Goal: Entertainment & Leisure: Consume media (video, audio)

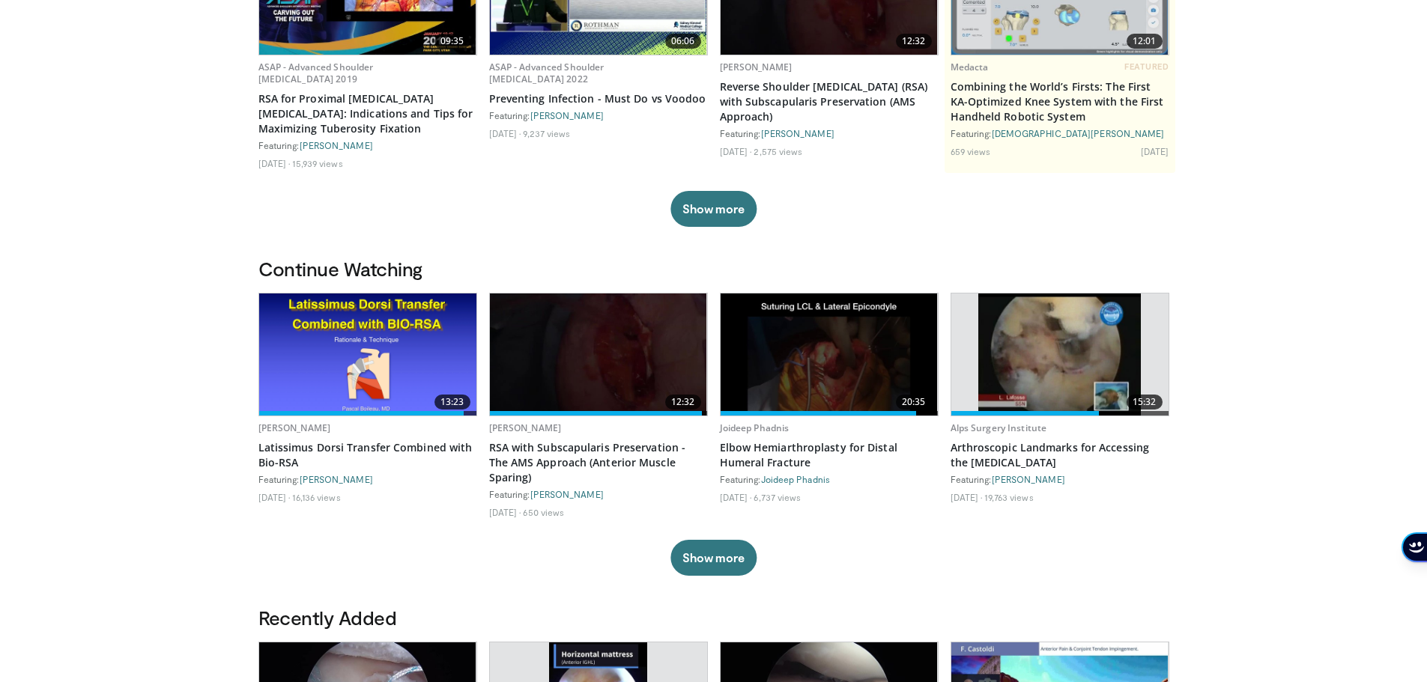
scroll to position [225, 0]
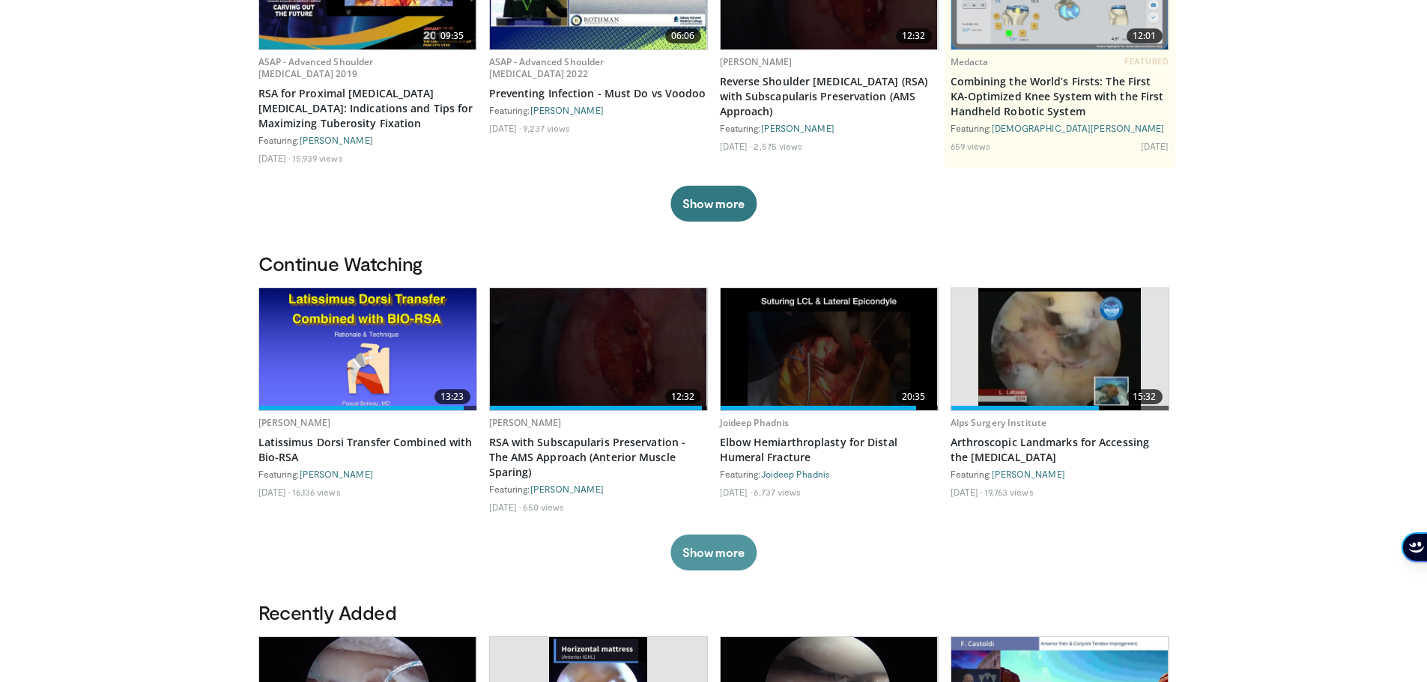
click at [698, 548] on button "Show more" at bounding box center [713, 553] width 86 height 36
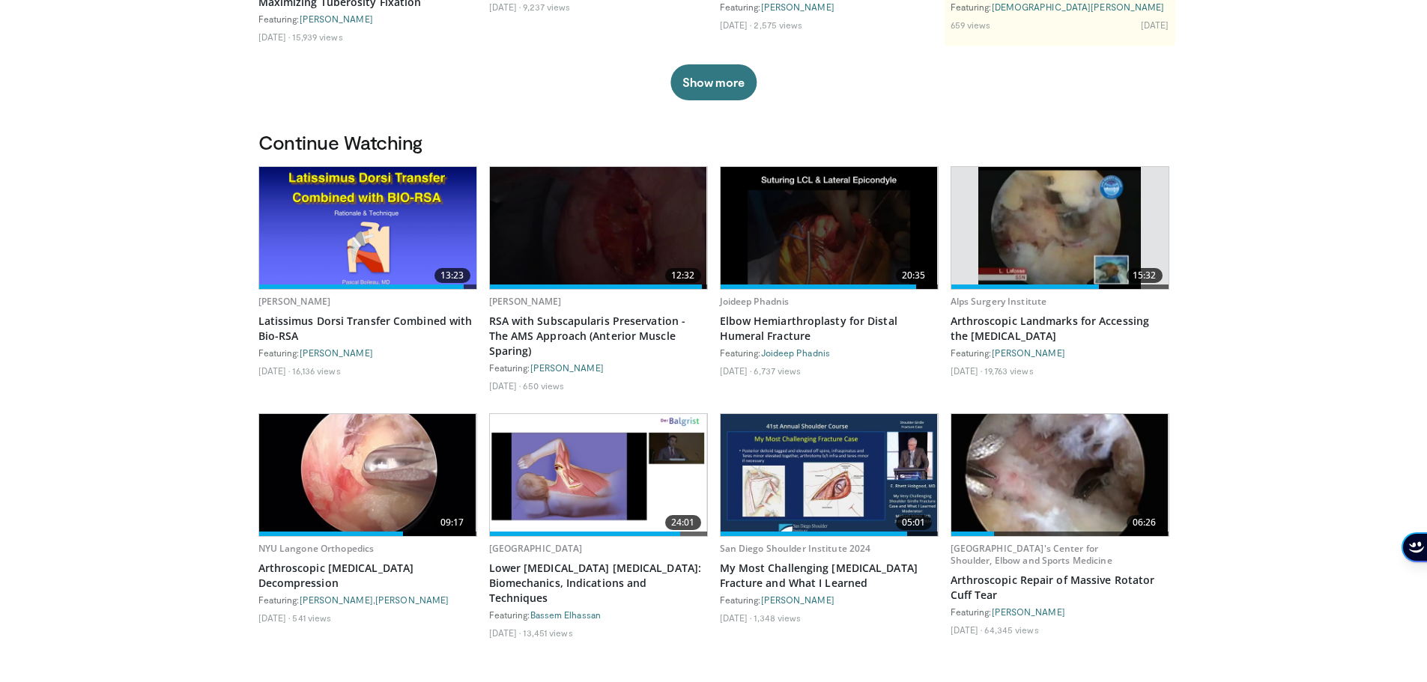
scroll to position [375, 0]
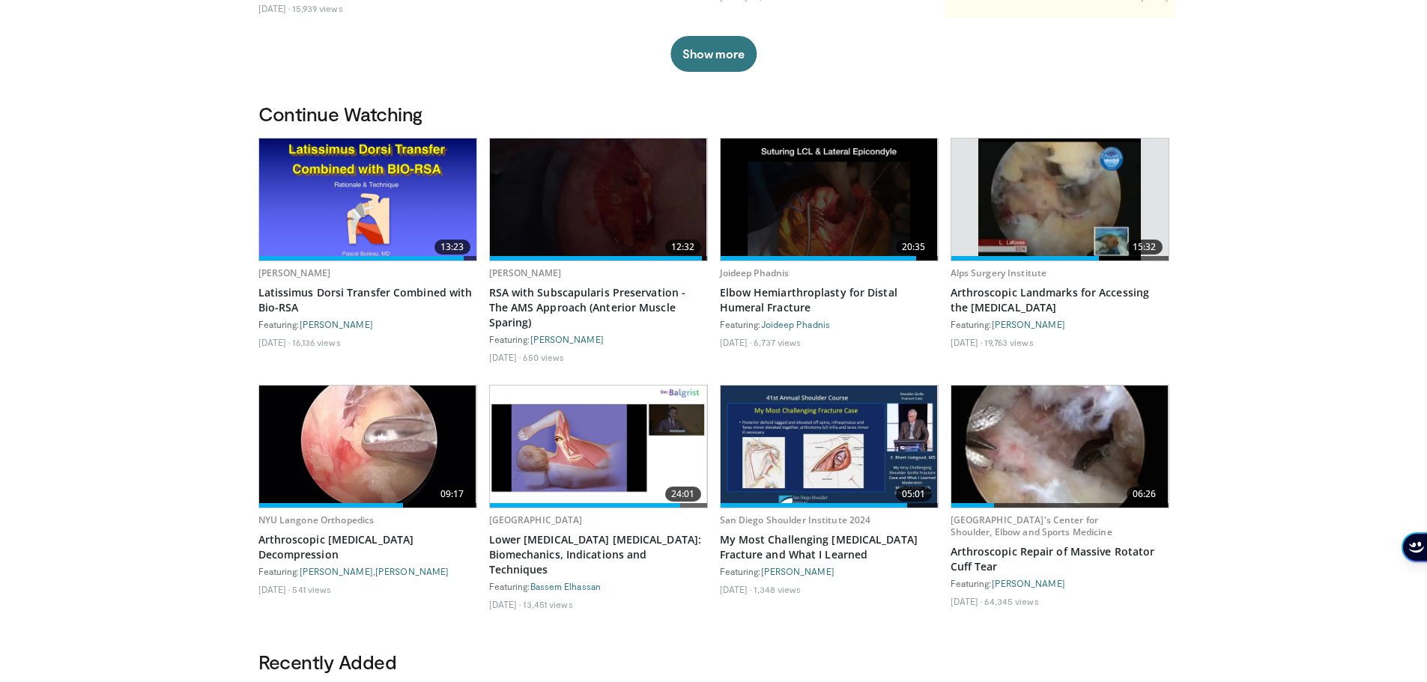
click at [596, 482] on img at bounding box center [598, 447] width 217 height 122
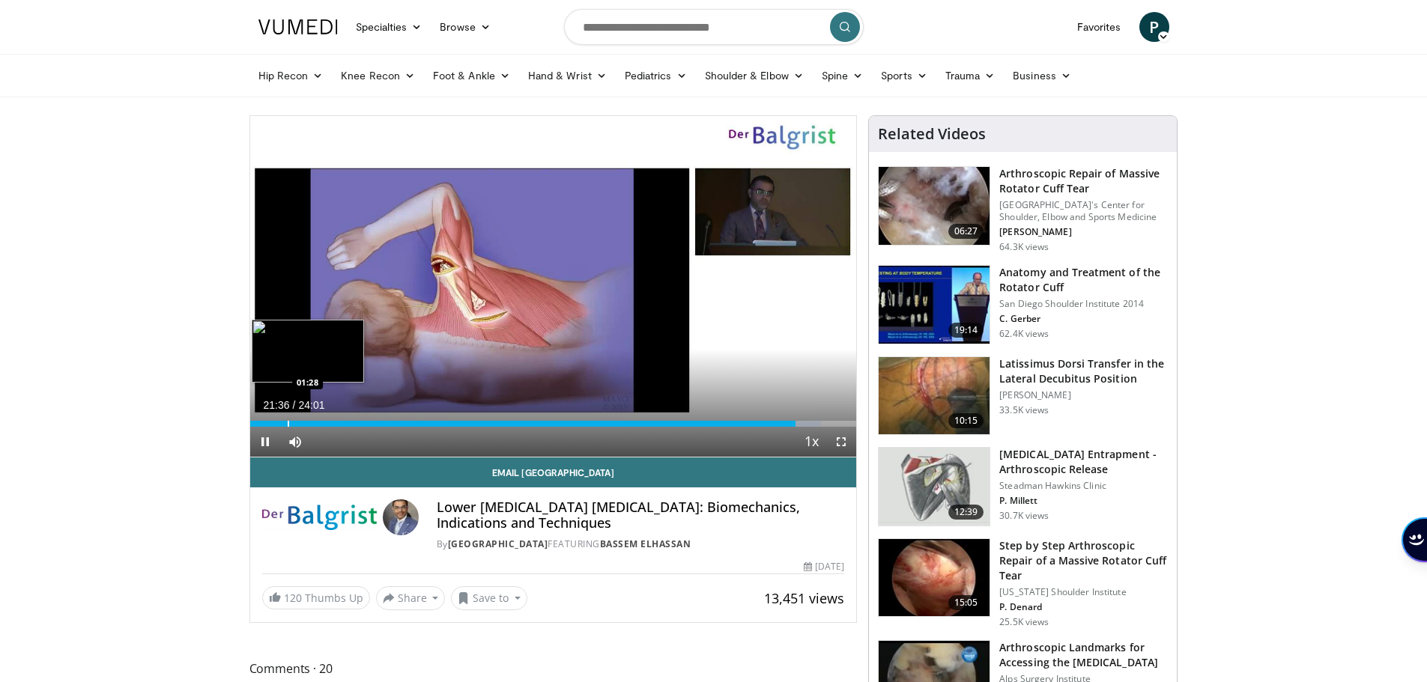
click at [288, 421] on div "Progress Bar" at bounding box center [288, 424] width 1 height 6
click at [293, 423] on div "Progress Bar" at bounding box center [293, 424] width 1 height 6
click at [309, 424] on div "Progress Bar" at bounding box center [309, 424] width 1 height 6
click at [312, 421] on div "Progress Bar" at bounding box center [312, 424] width 1 height 6
click at [315, 423] on div "Progress Bar" at bounding box center [315, 424] width 1 height 6
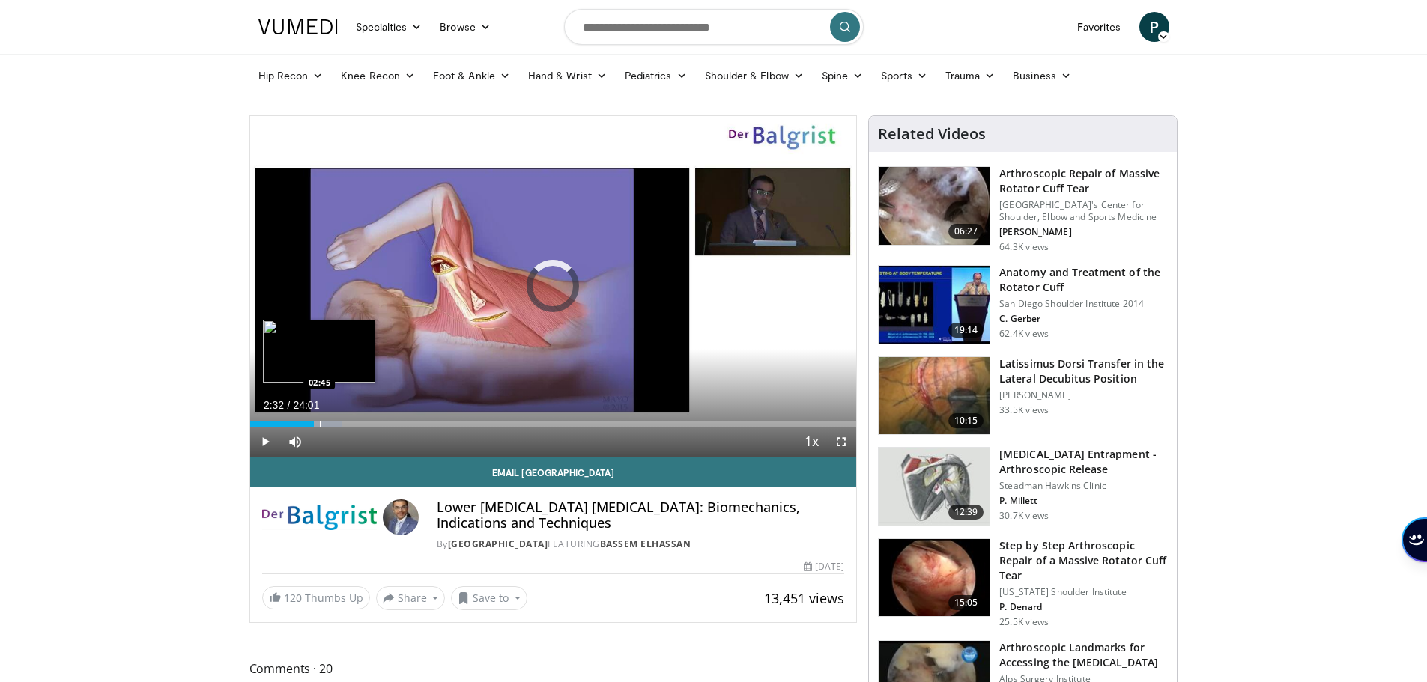
click at [320, 426] on div "Progress Bar" at bounding box center [320, 424] width 1 height 6
click at [335, 426] on div "Progress Bar" at bounding box center [335, 424] width 1 height 6
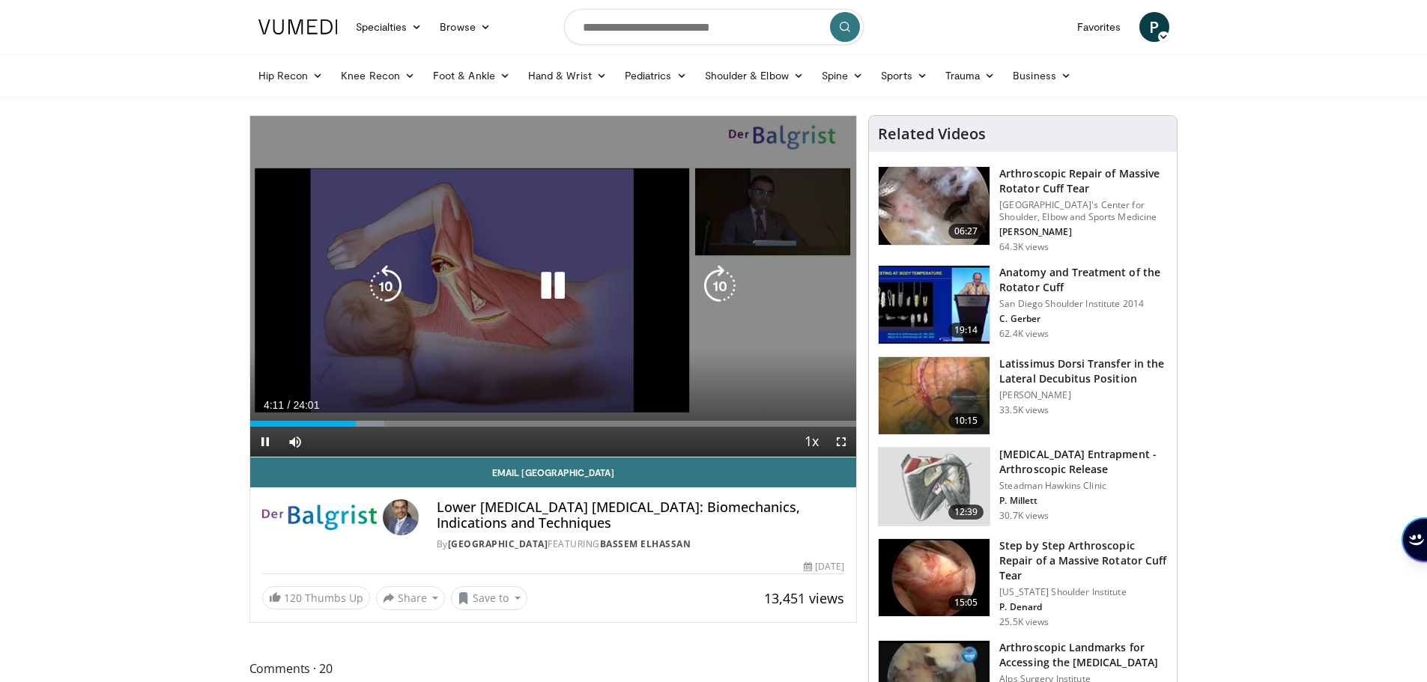
click at [561, 277] on icon "Video Player" at bounding box center [553, 286] width 42 height 42
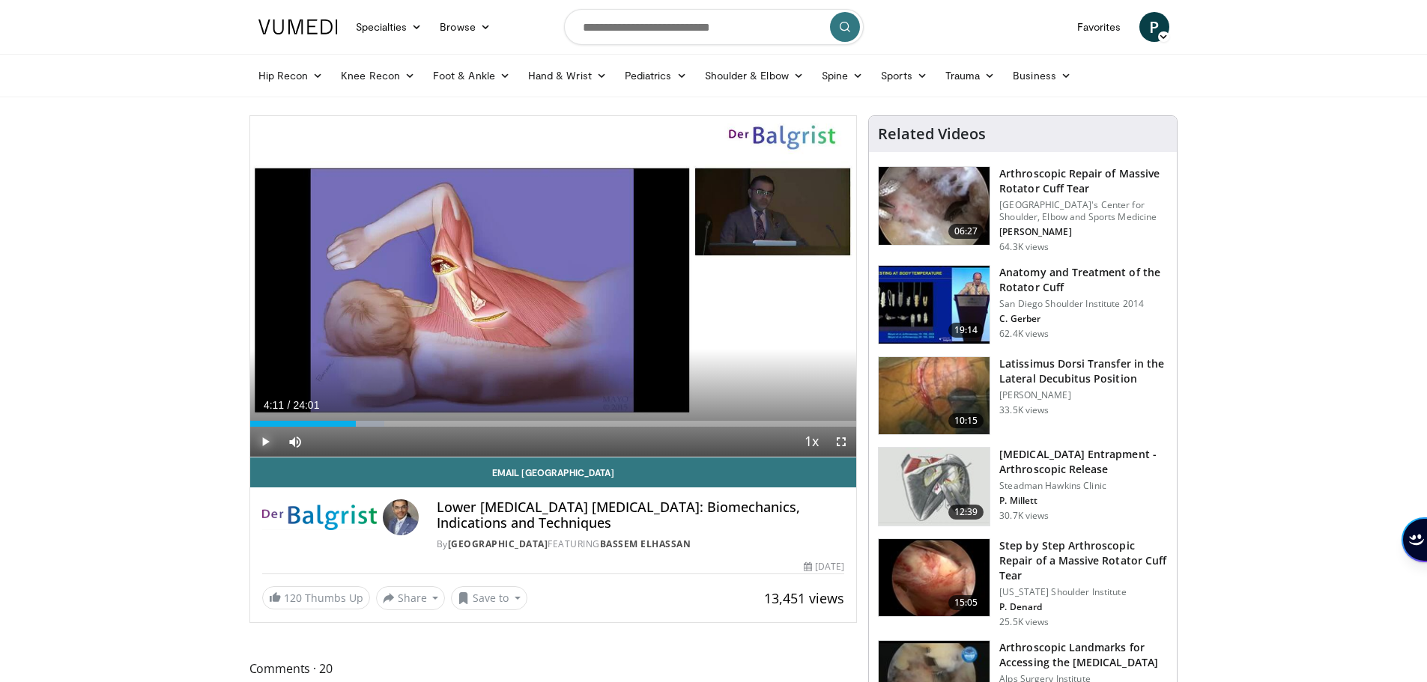
click at [264, 438] on span "Video Player" at bounding box center [265, 442] width 30 height 30
click at [267, 439] on span "Video Player" at bounding box center [265, 442] width 30 height 30
click at [369, 29] on link "Specialties" at bounding box center [389, 27] width 85 height 30
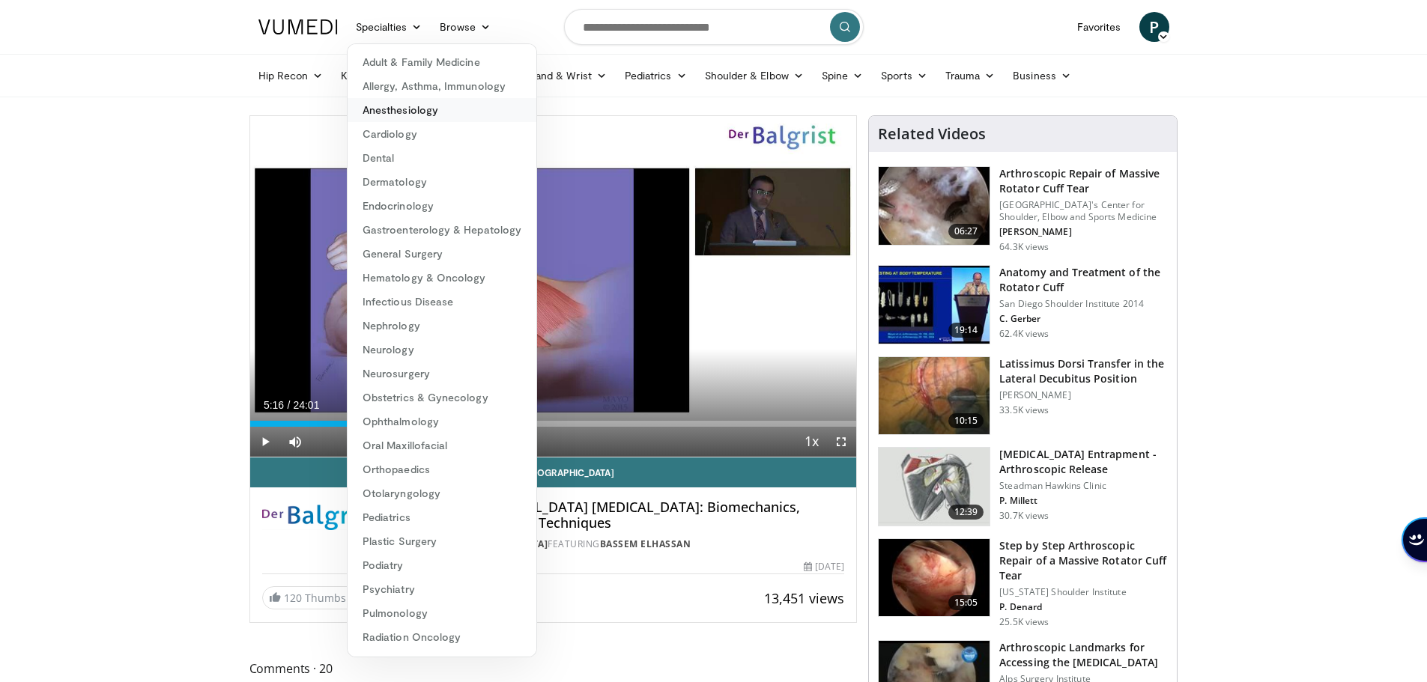
click at [405, 111] on link "Anesthesiology" at bounding box center [442, 110] width 189 height 24
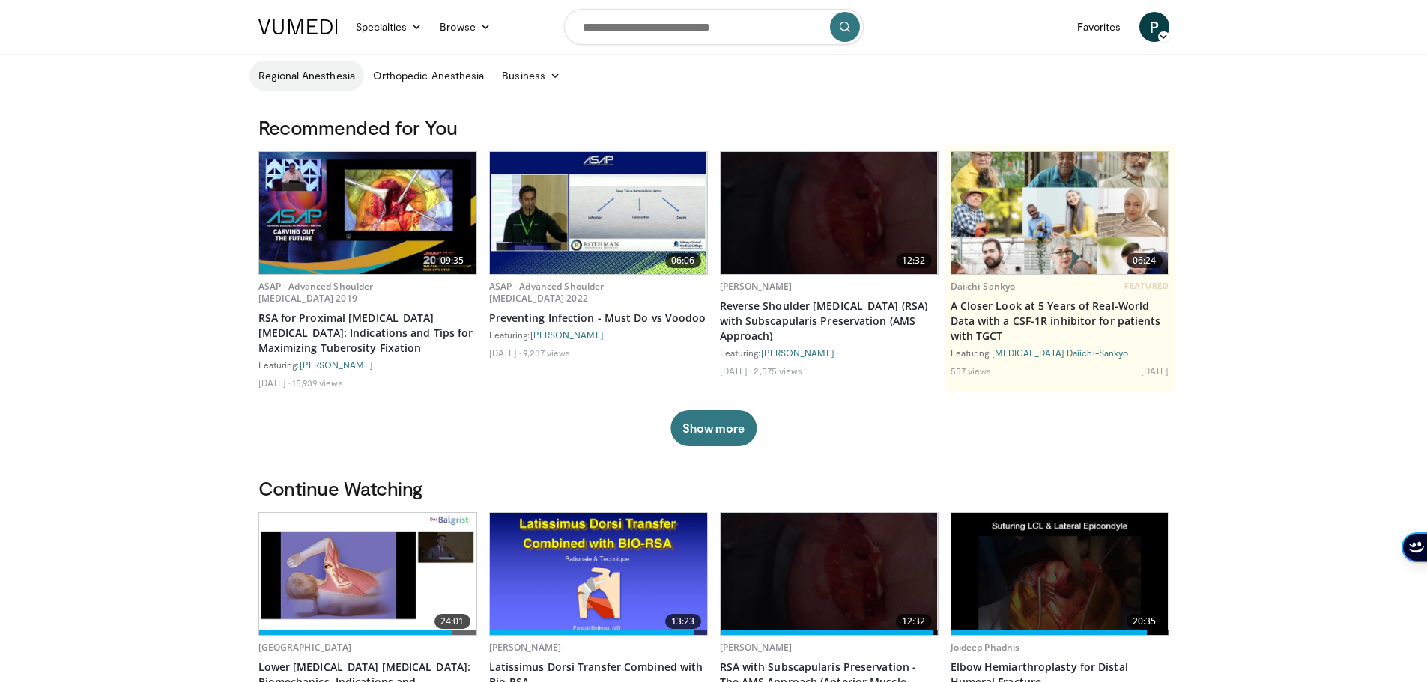
click at [315, 83] on link "Regional Anesthesia" at bounding box center [306, 76] width 115 height 30
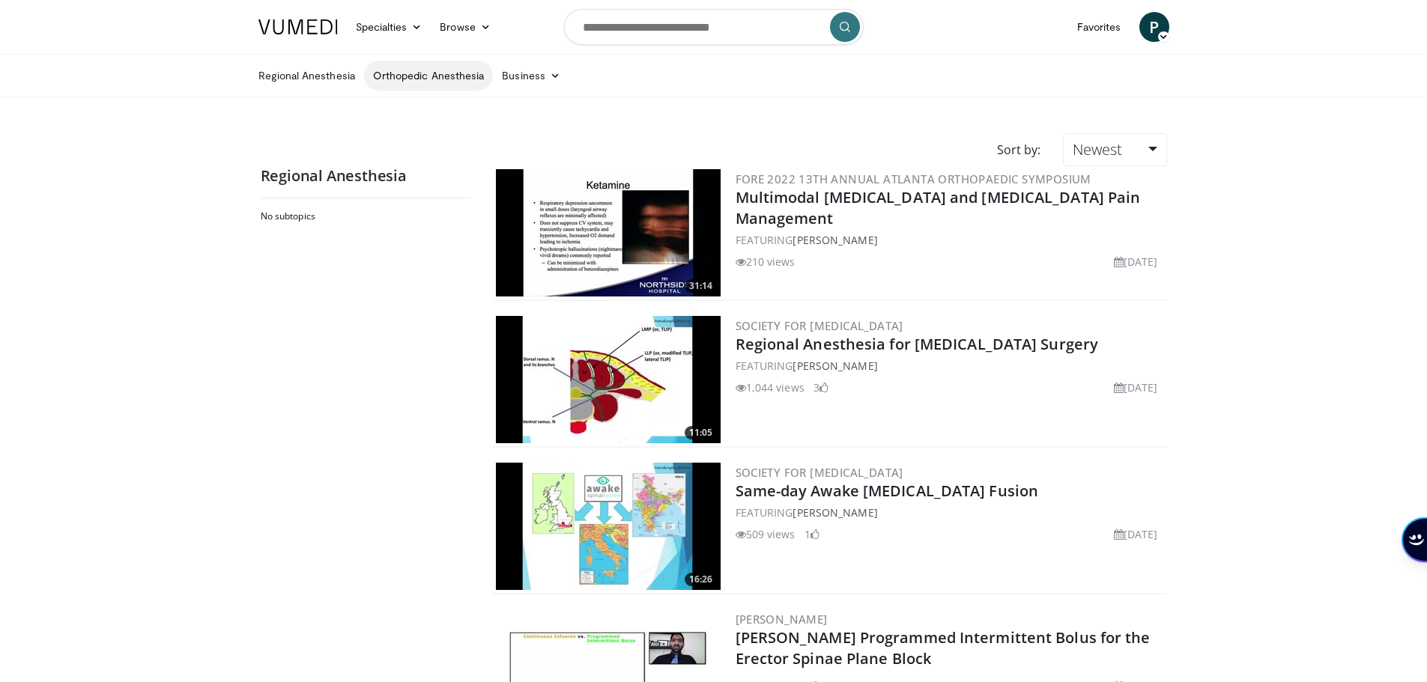
click at [450, 78] on link "Orthopedic Anesthesia" at bounding box center [428, 76] width 129 height 30
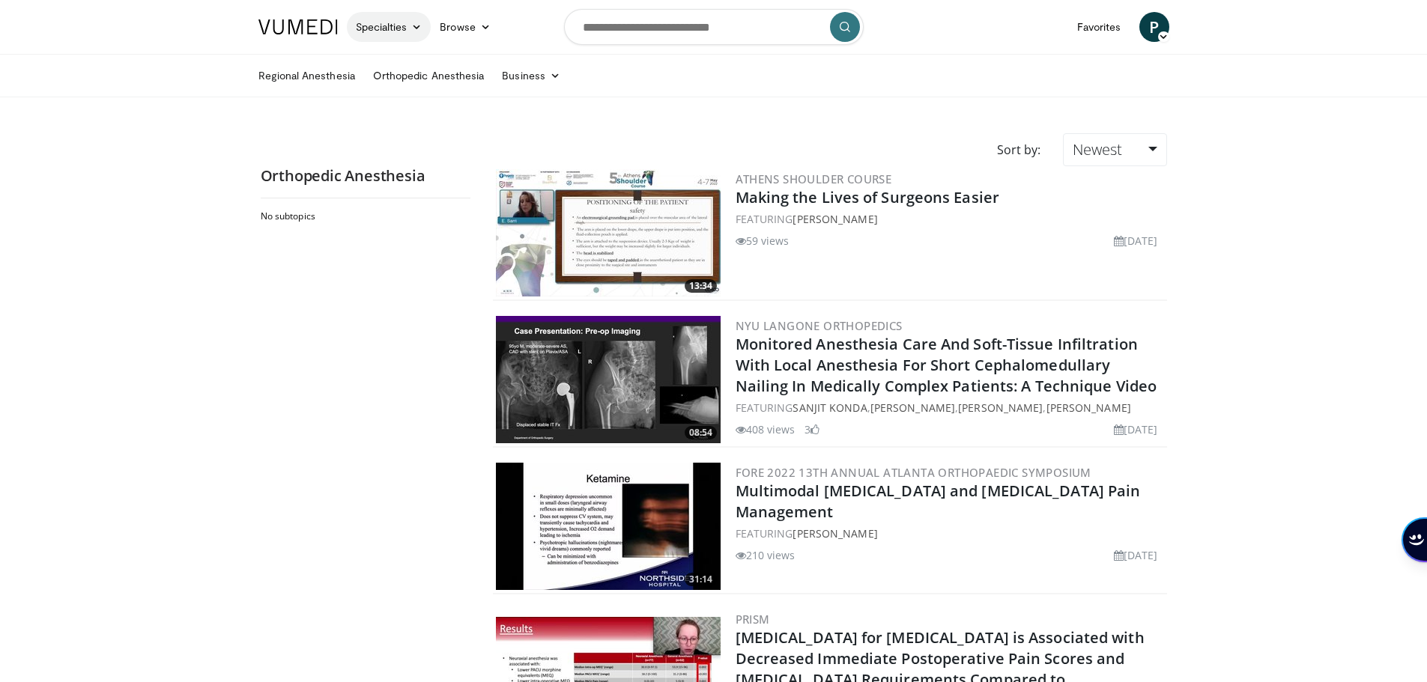
click at [393, 28] on link "Specialties" at bounding box center [389, 27] width 85 height 30
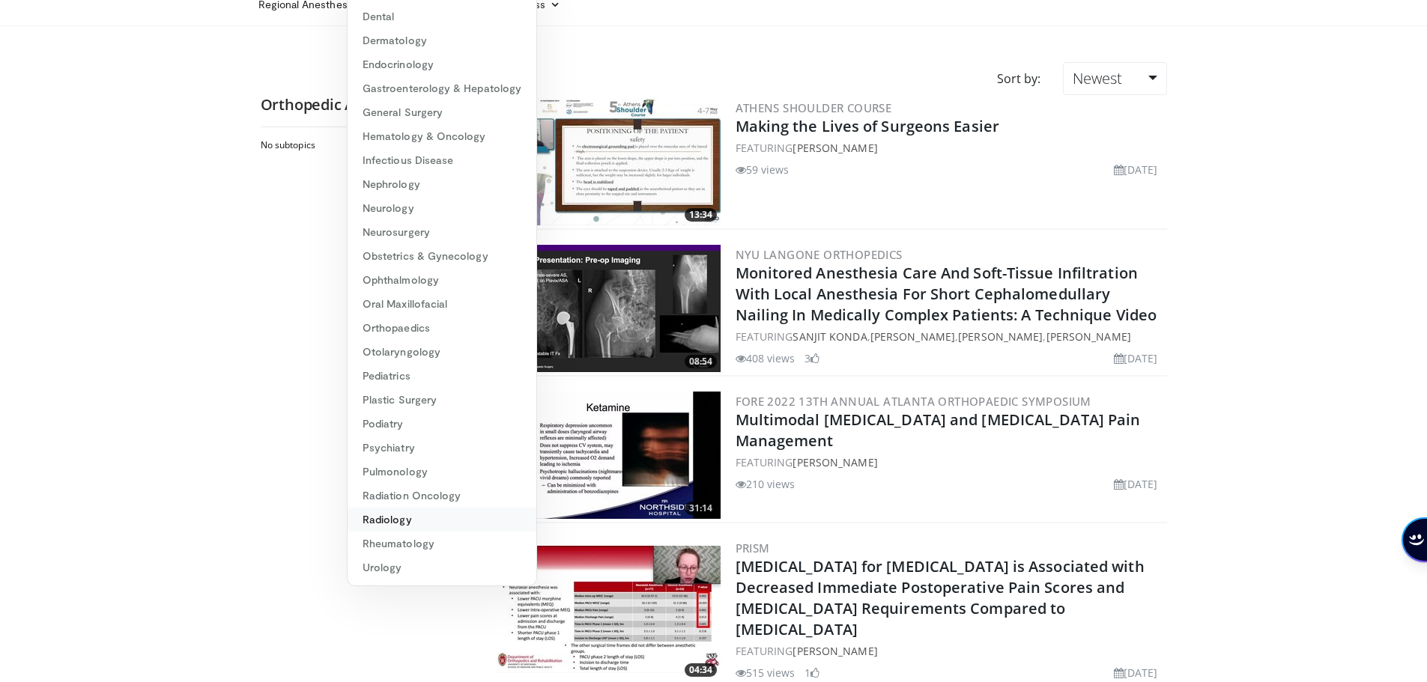
scroll to position [75, 0]
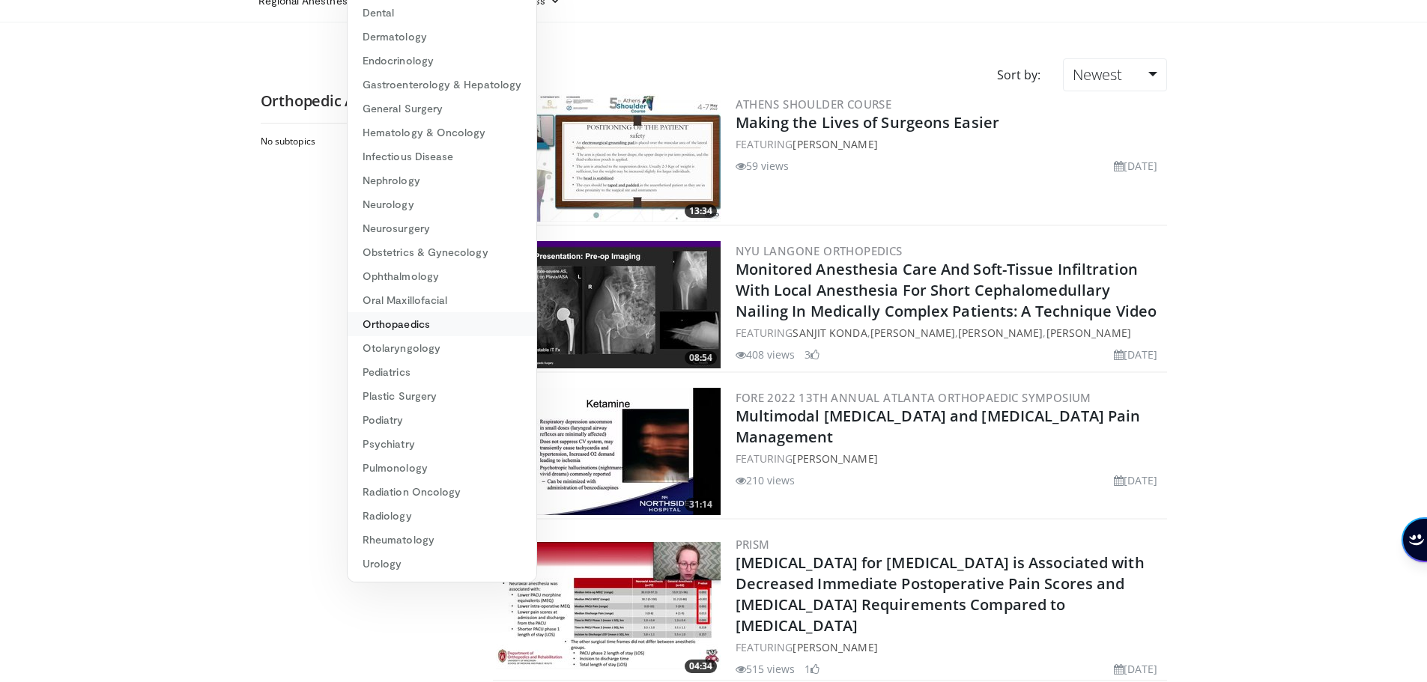
click at [420, 321] on link "Orthopaedics" at bounding box center [442, 324] width 189 height 24
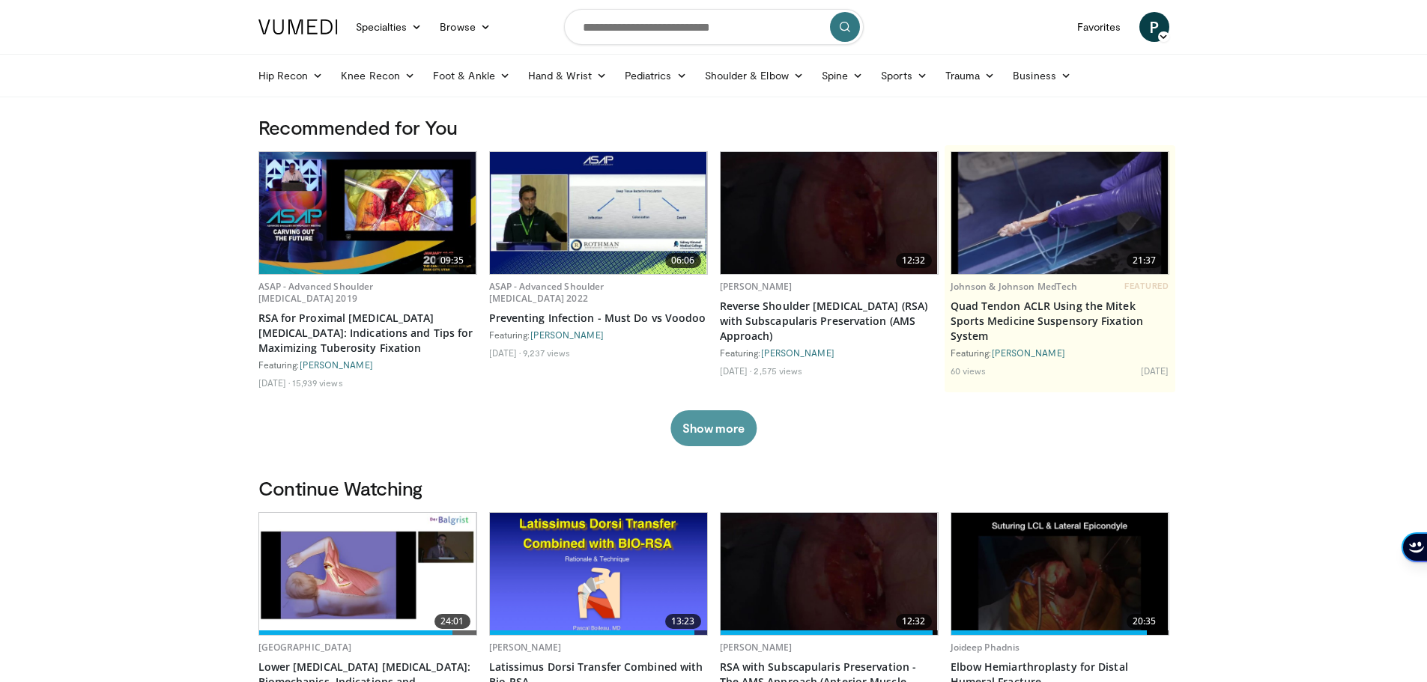
click at [724, 426] on button "Show more" at bounding box center [713, 429] width 86 height 36
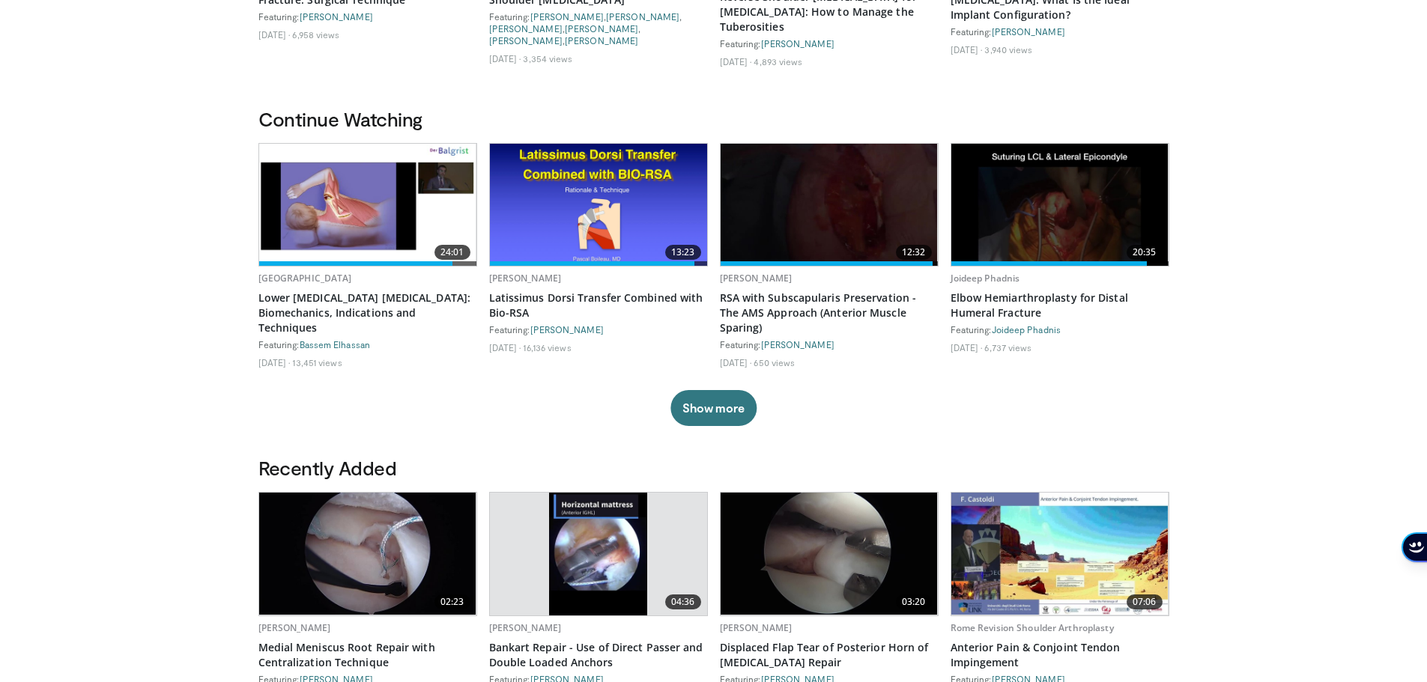
scroll to position [674, 0]
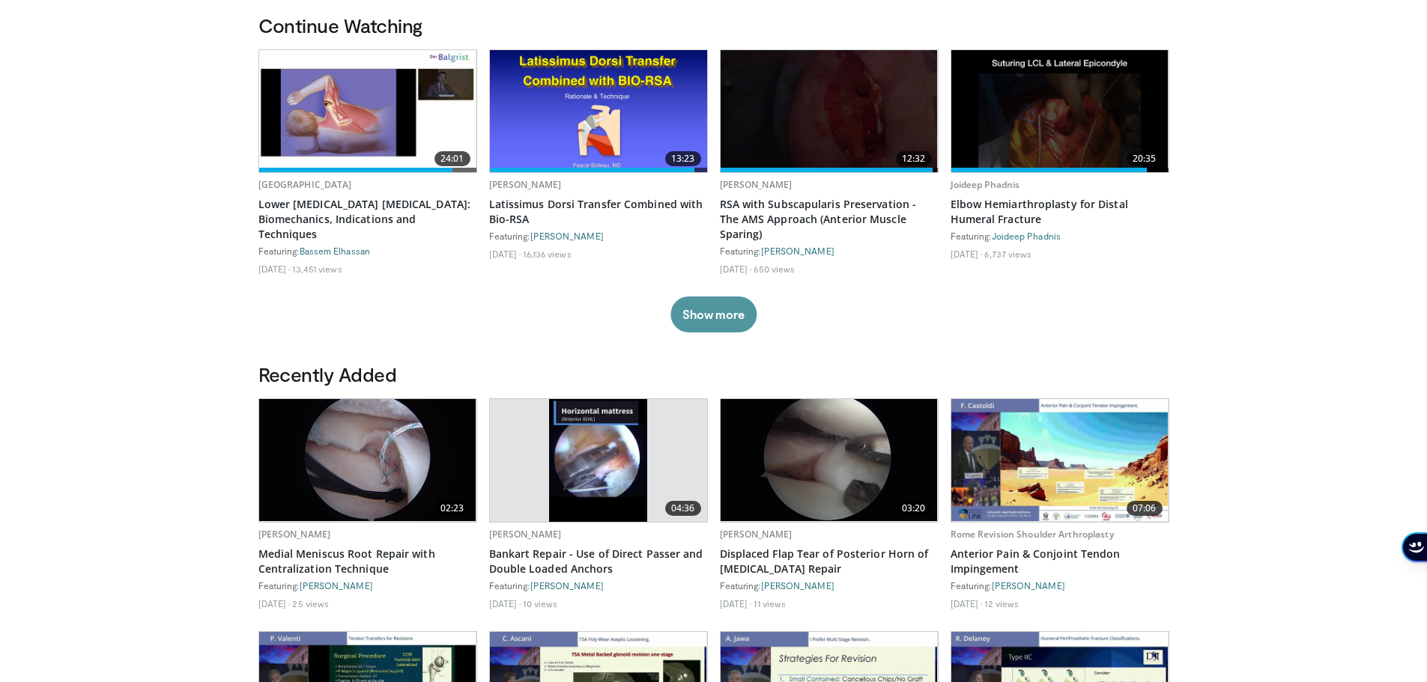
click at [709, 297] on button "Show more" at bounding box center [713, 315] width 86 height 36
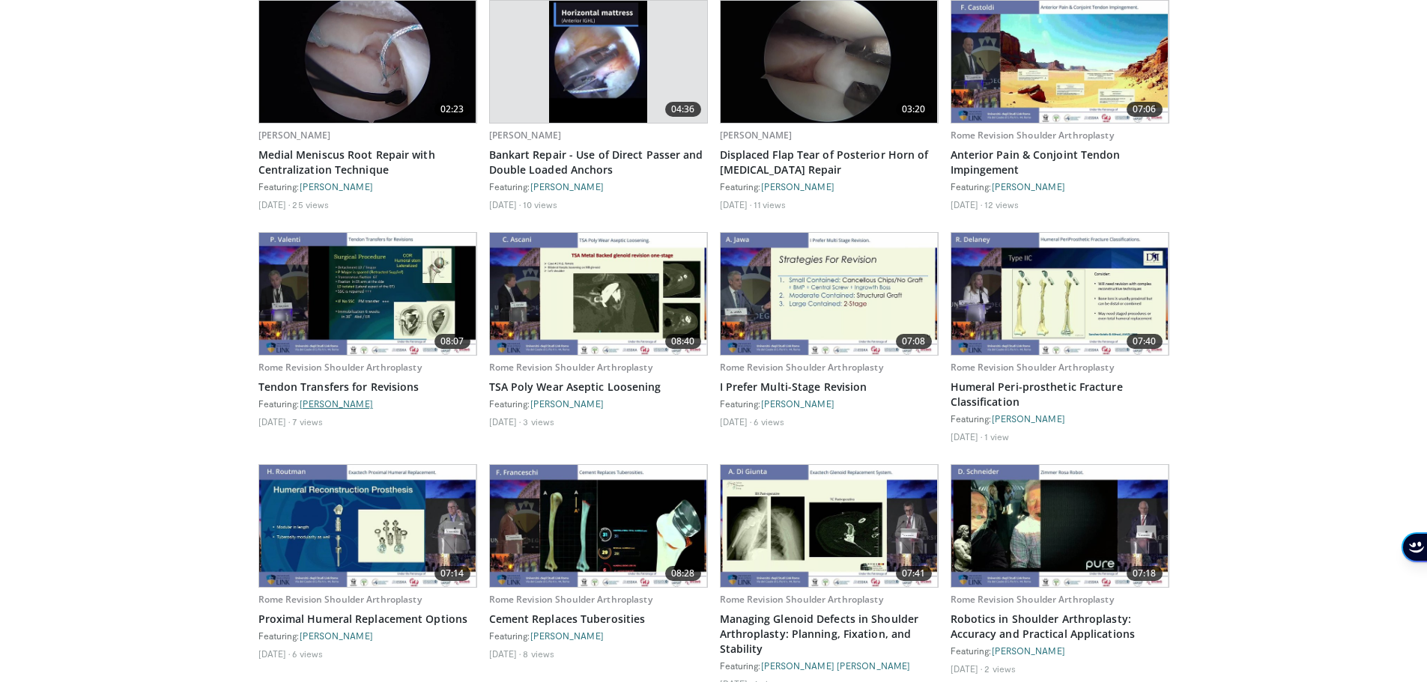
scroll to position [1274, 0]
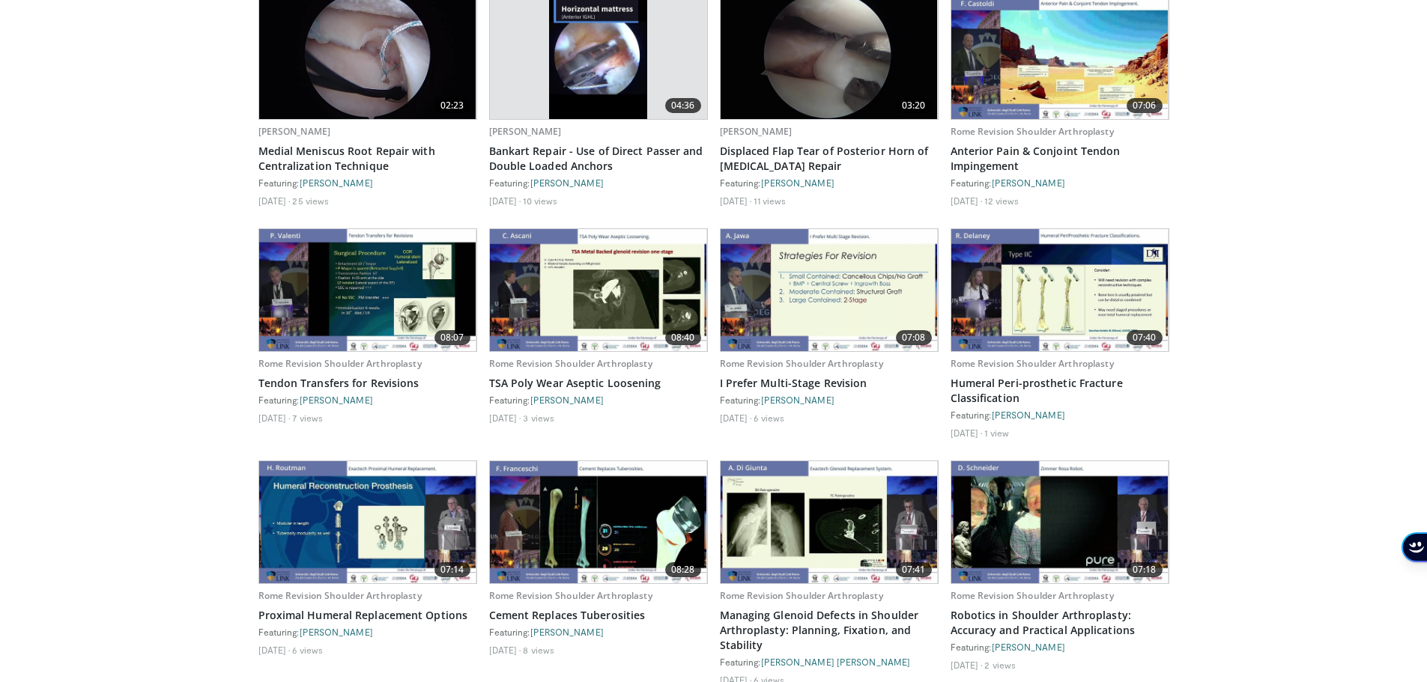
click at [381, 306] on img at bounding box center [367, 290] width 217 height 122
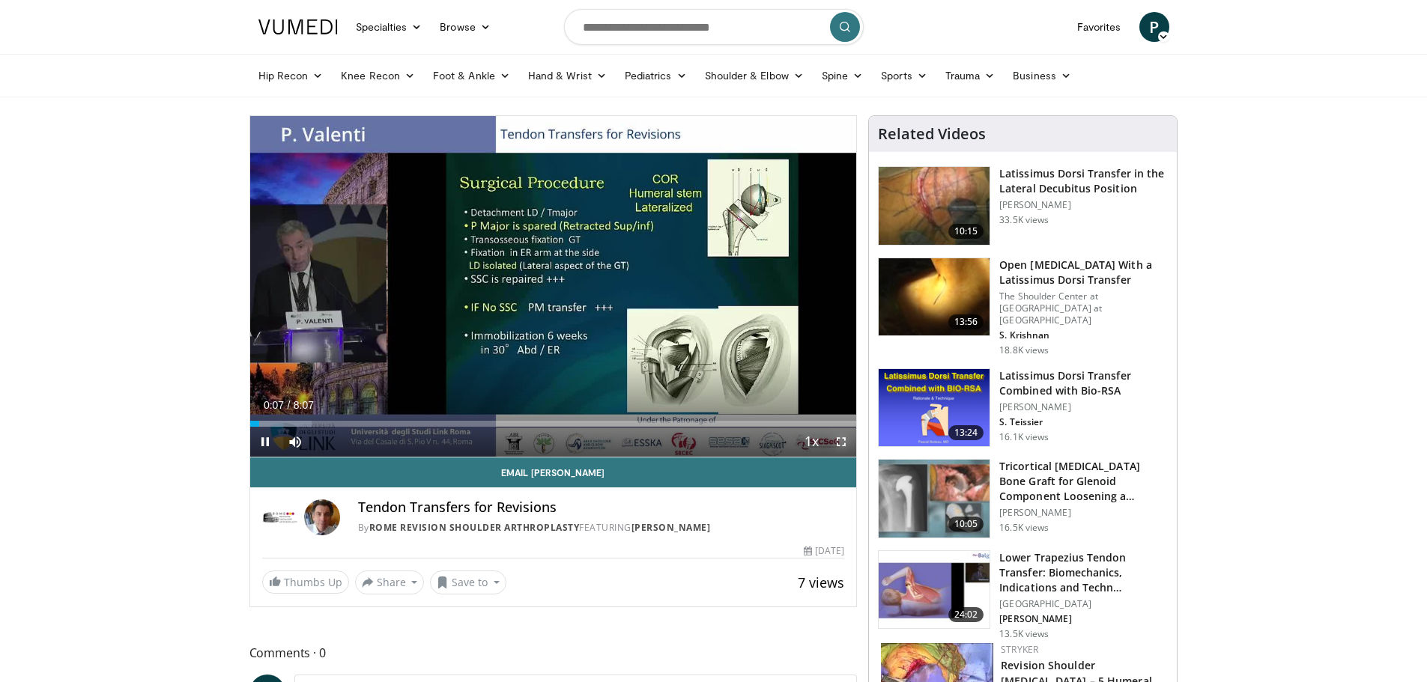
click at [837, 440] on span "Video Player" at bounding box center [841, 442] width 30 height 30
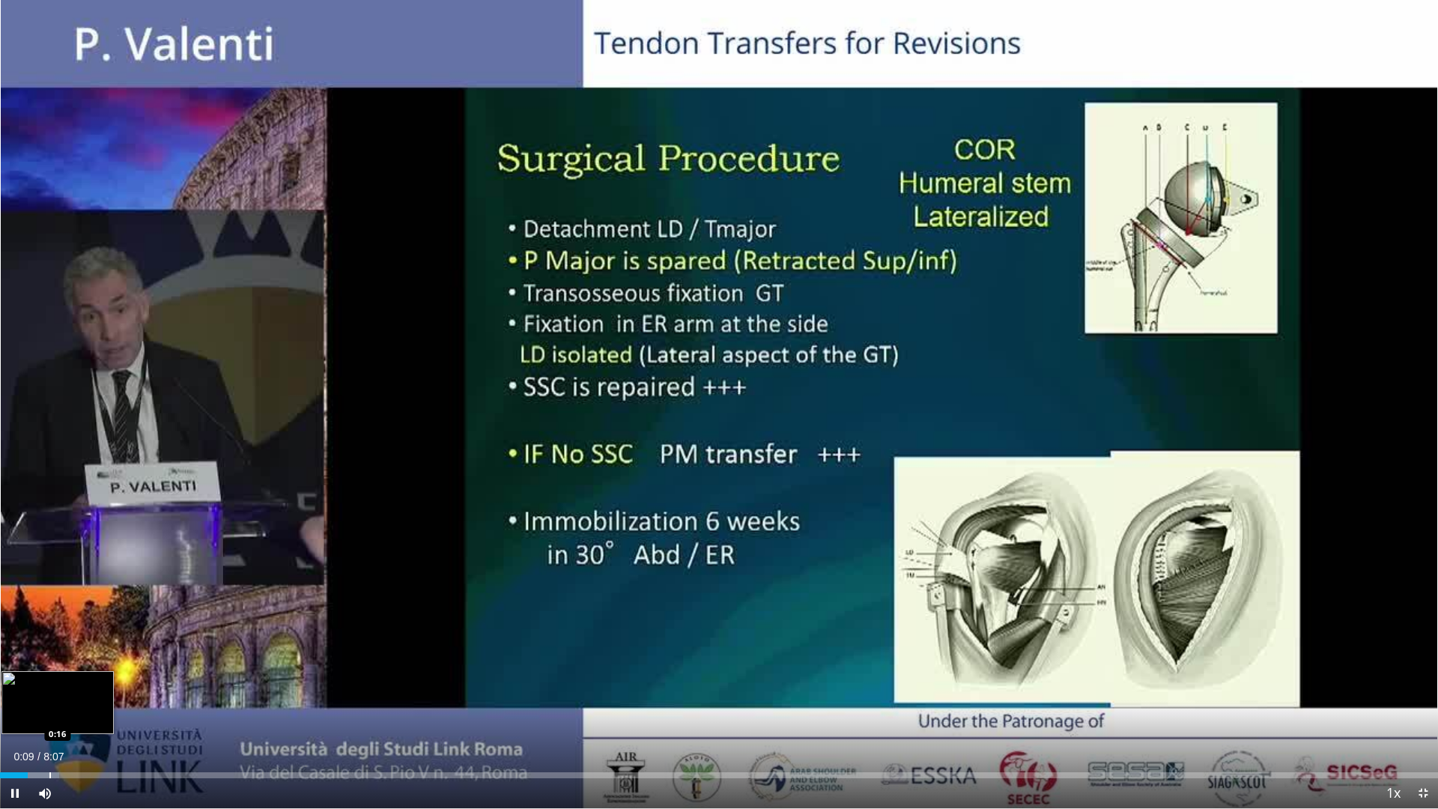
click at [49, 682] on div "Progress Bar" at bounding box center [49, 775] width 1 height 6
click at [91, 682] on div "Progress Bar" at bounding box center [91, 775] width 1 height 6
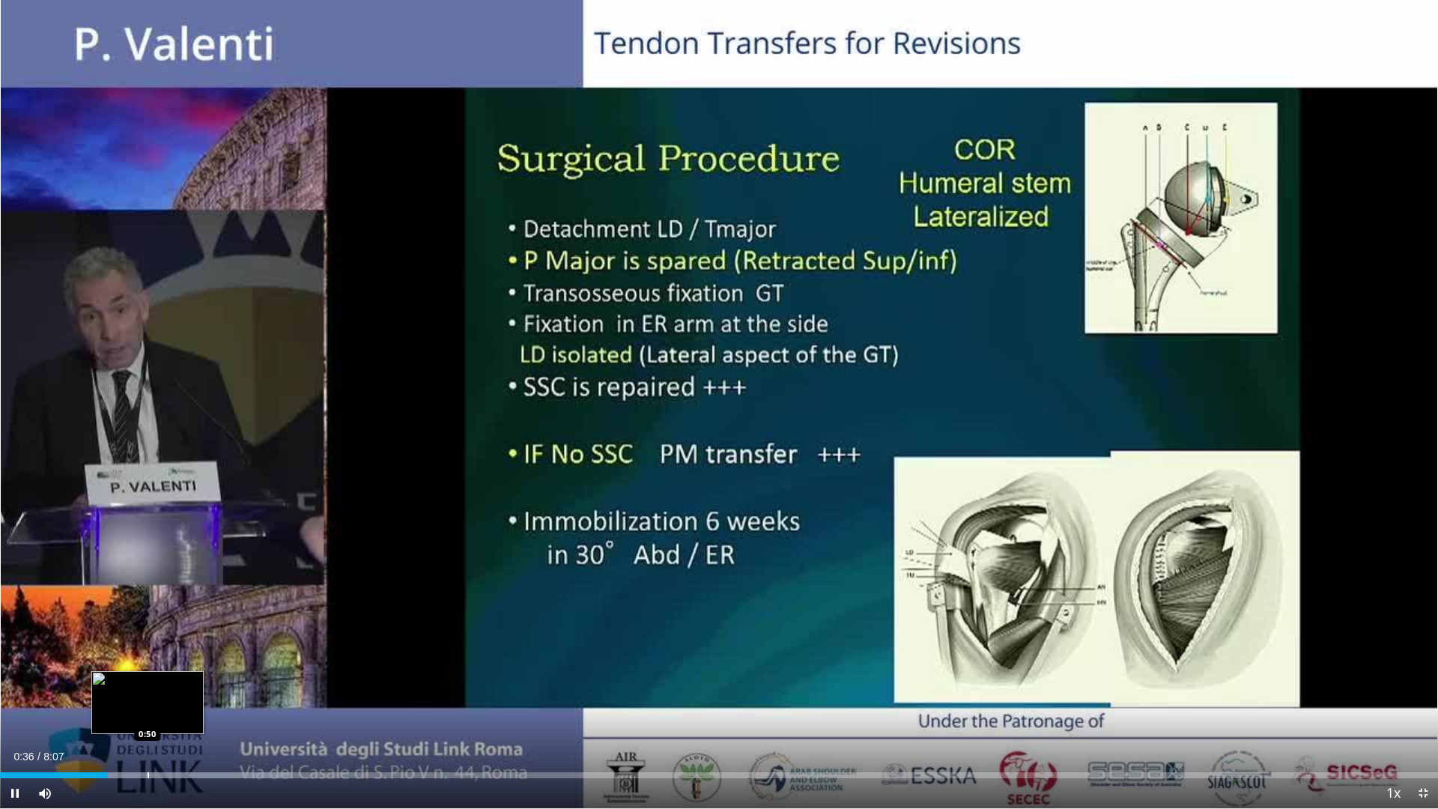
click at [148, 682] on div "Progress Bar" at bounding box center [148, 775] width 1 height 6
click at [176, 682] on div "Loaded : 24.39% 0:51 0:59" at bounding box center [719, 771] width 1438 height 14
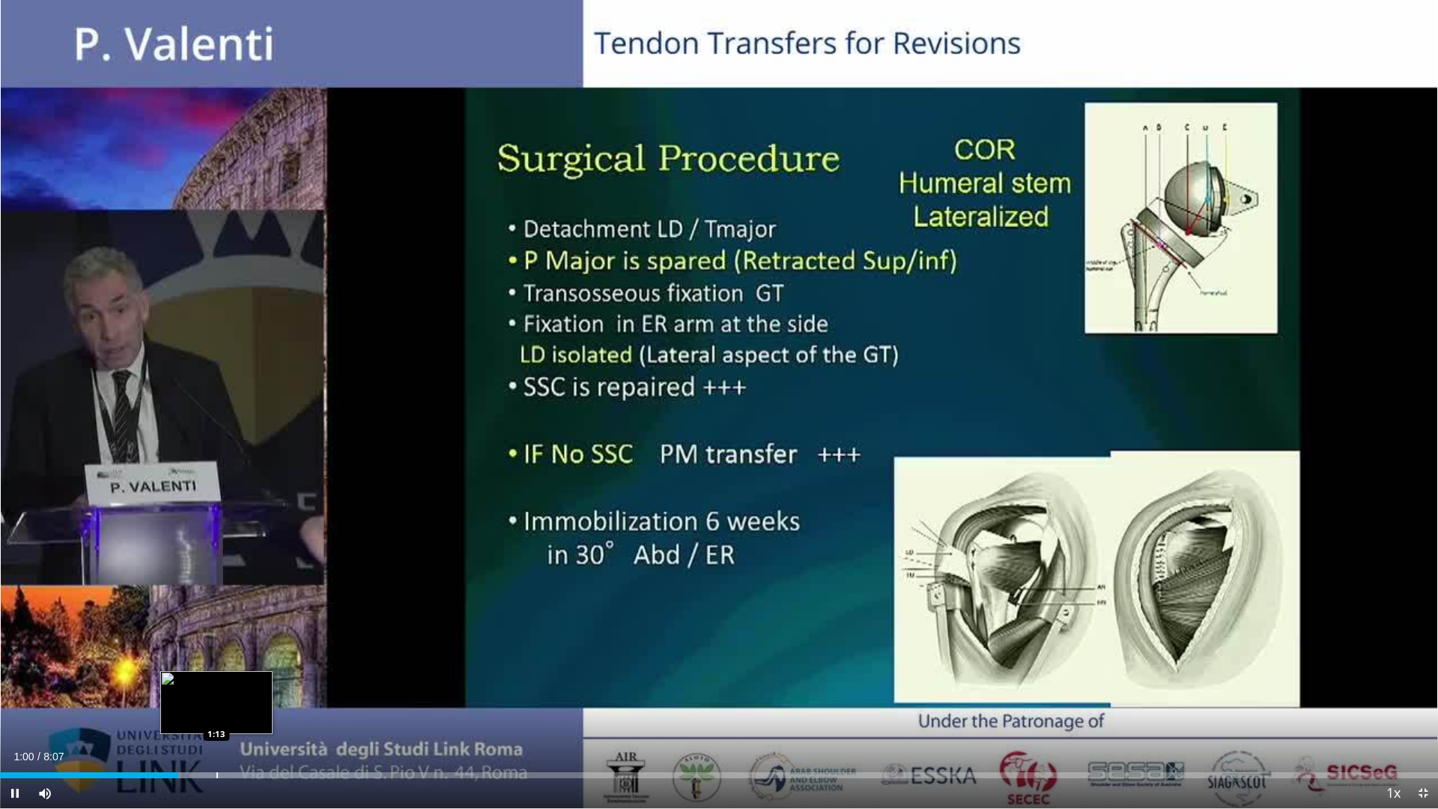
click at [219, 682] on div "Loaded : 26.43% 1:00 1:13" at bounding box center [719, 771] width 1438 height 14
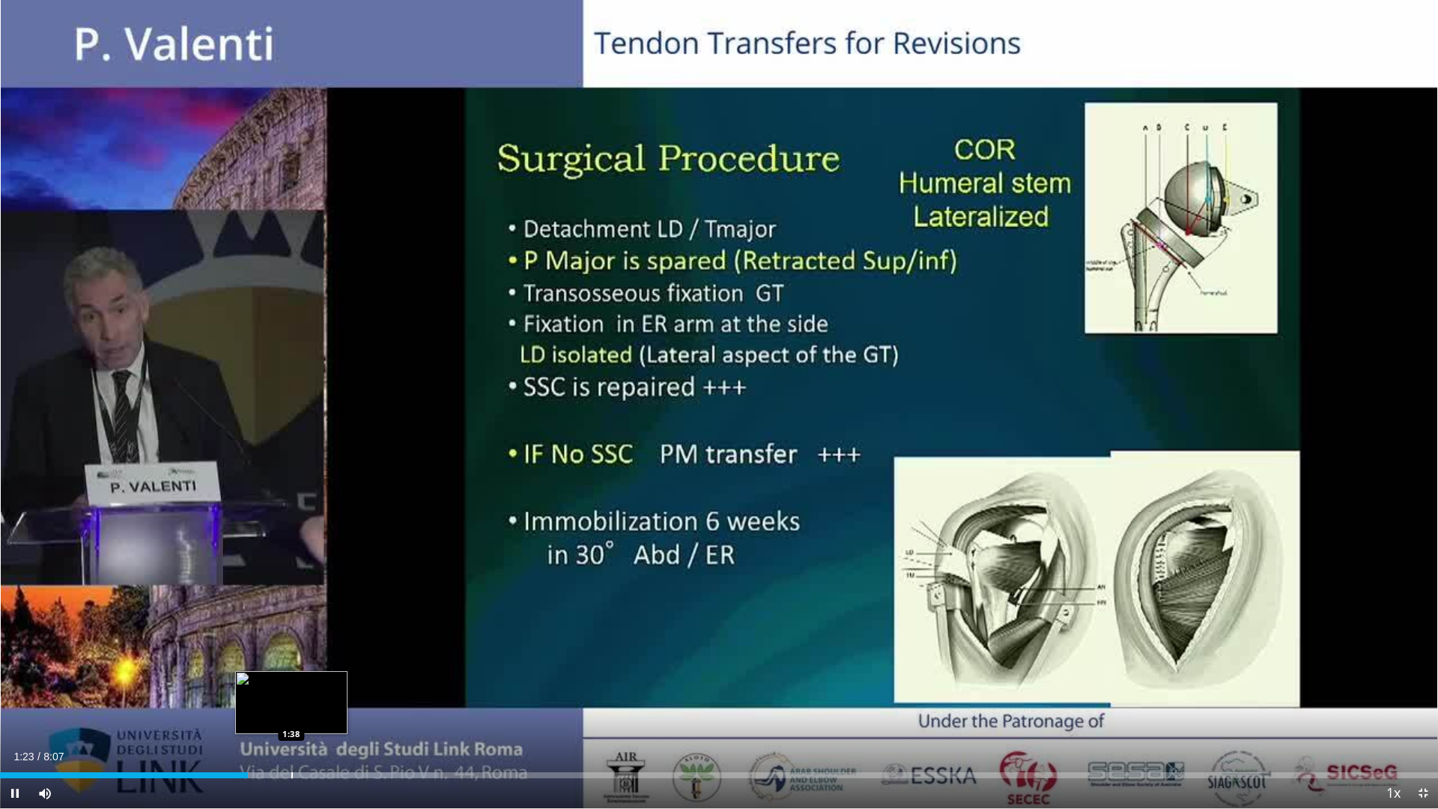
click at [291, 682] on div "Progress Bar" at bounding box center [291, 775] width 1 height 6
click at [340, 682] on div "Loaded : 36.60% 1:55 1:55" at bounding box center [719, 771] width 1438 height 14
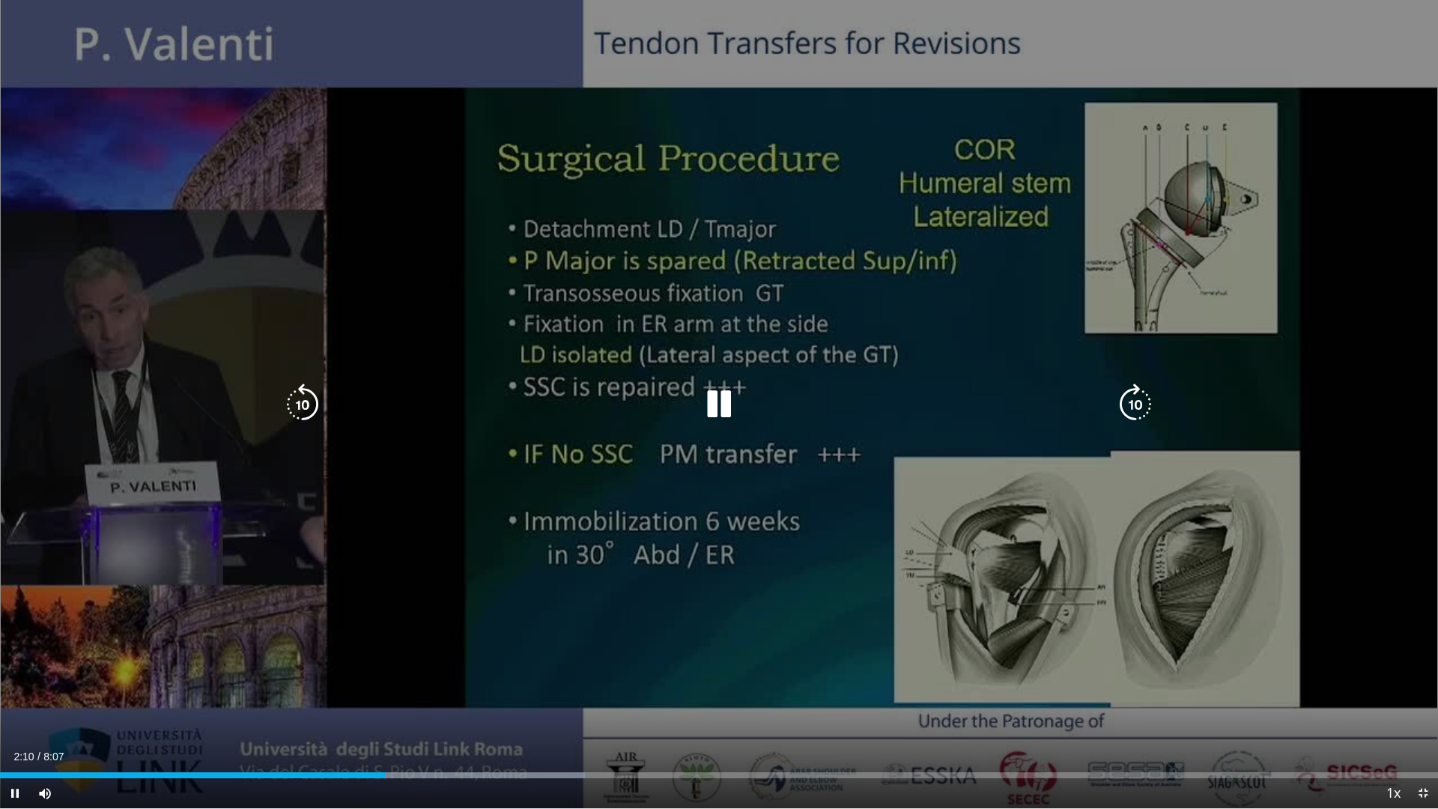
click at [422, 609] on div "10 seconds Tap to unmute" at bounding box center [719, 404] width 1438 height 808
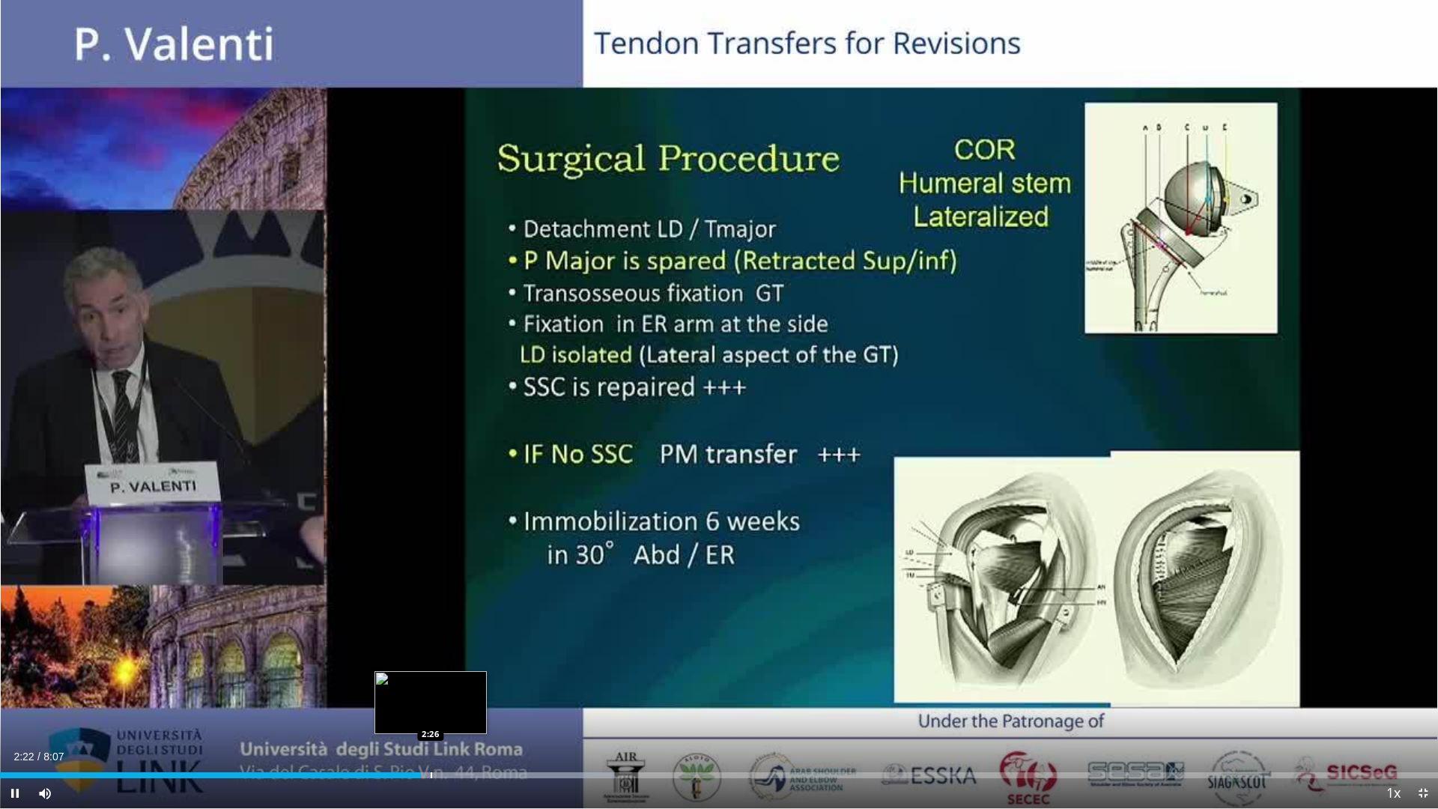
click at [431, 682] on div "Progress Bar" at bounding box center [431, 775] width 1 height 6
click at [446, 682] on div "Progress Bar" at bounding box center [446, 775] width 1 height 6
click at [493, 682] on div "Progress Bar" at bounding box center [531, 775] width 283 height 6
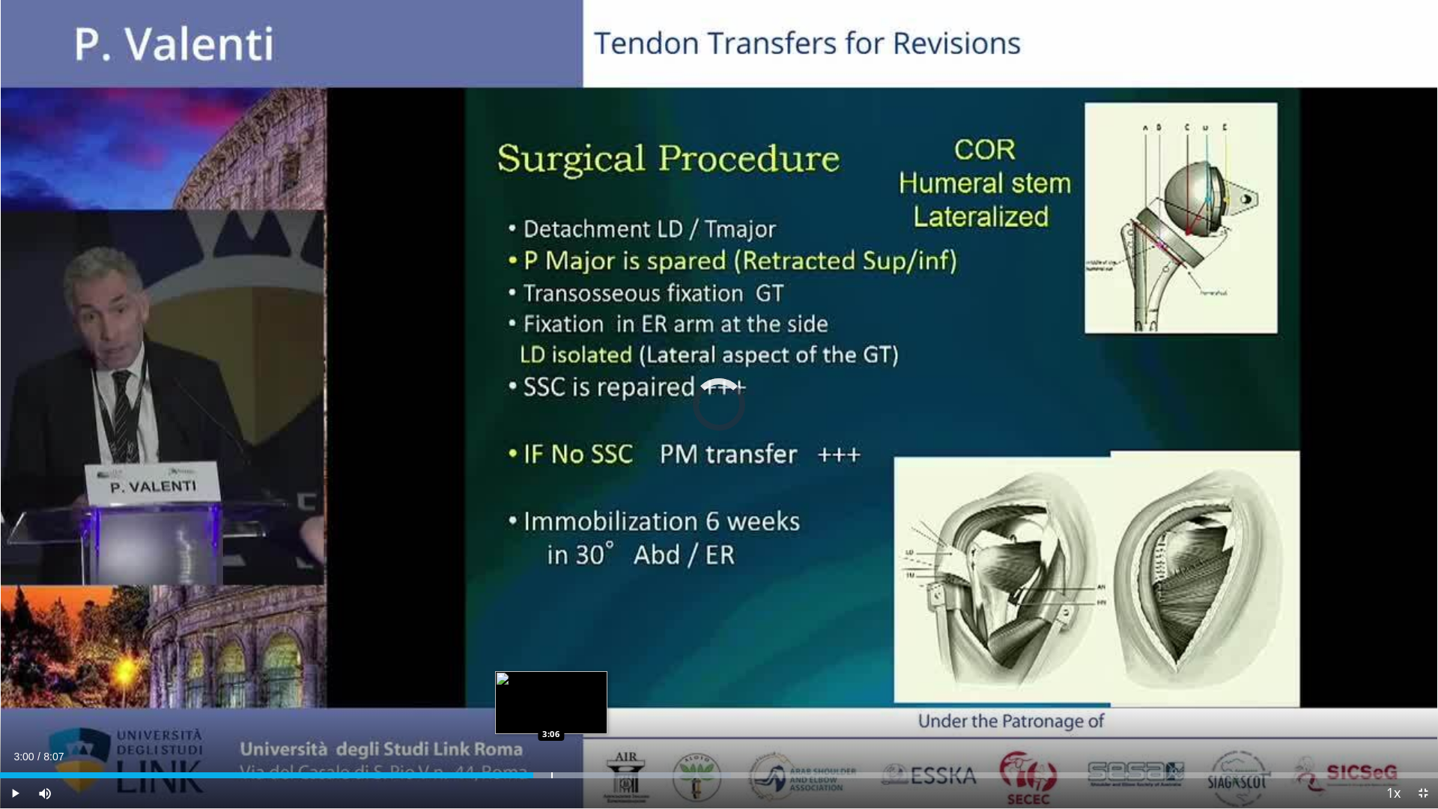
click at [551, 682] on div "Progress Bar" at bounding box center [551, 775] width 1 height 6
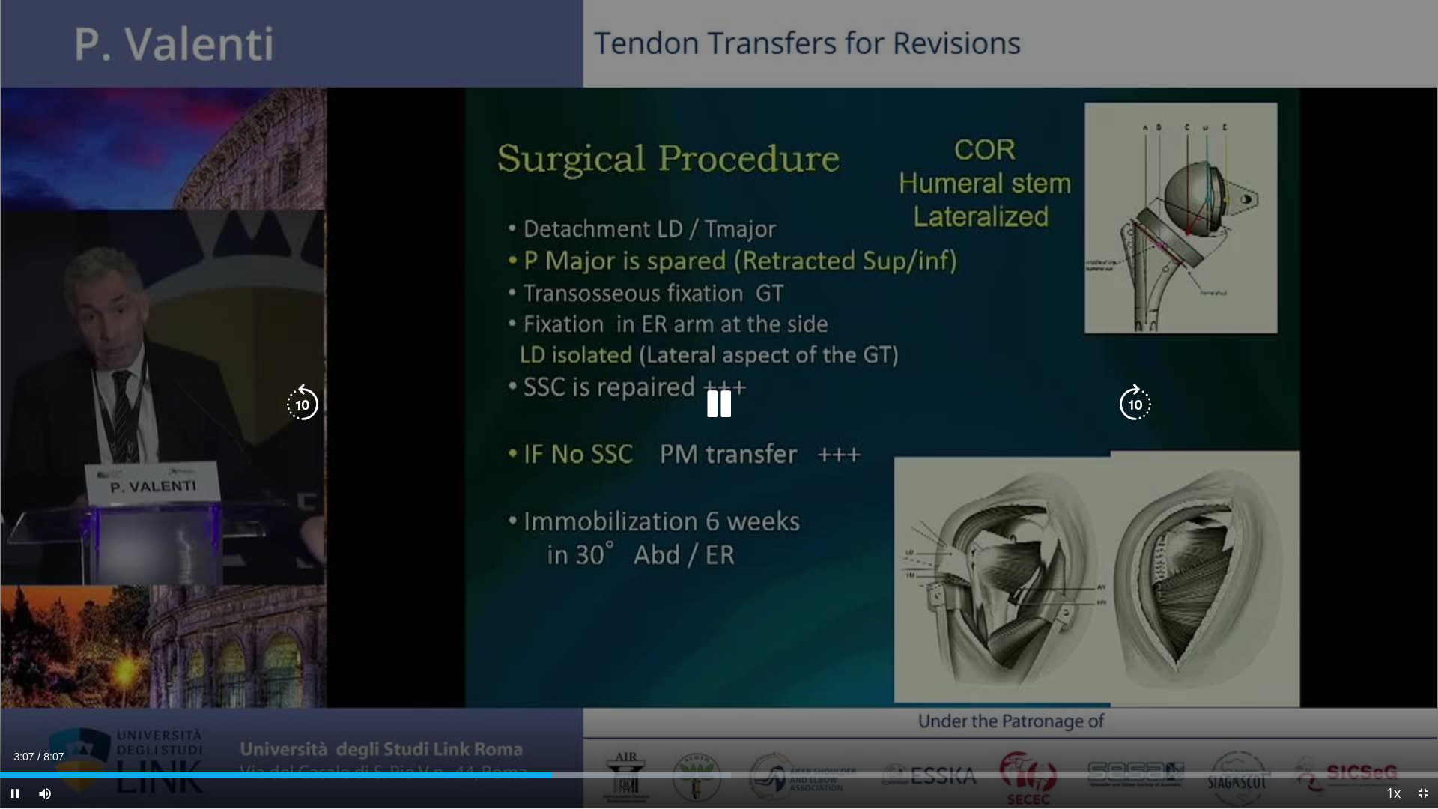
click at [566, 682] on div "Loaded : 50.84% 3:07 3:11" at bounding box center [719, 771] width 1438 height 14
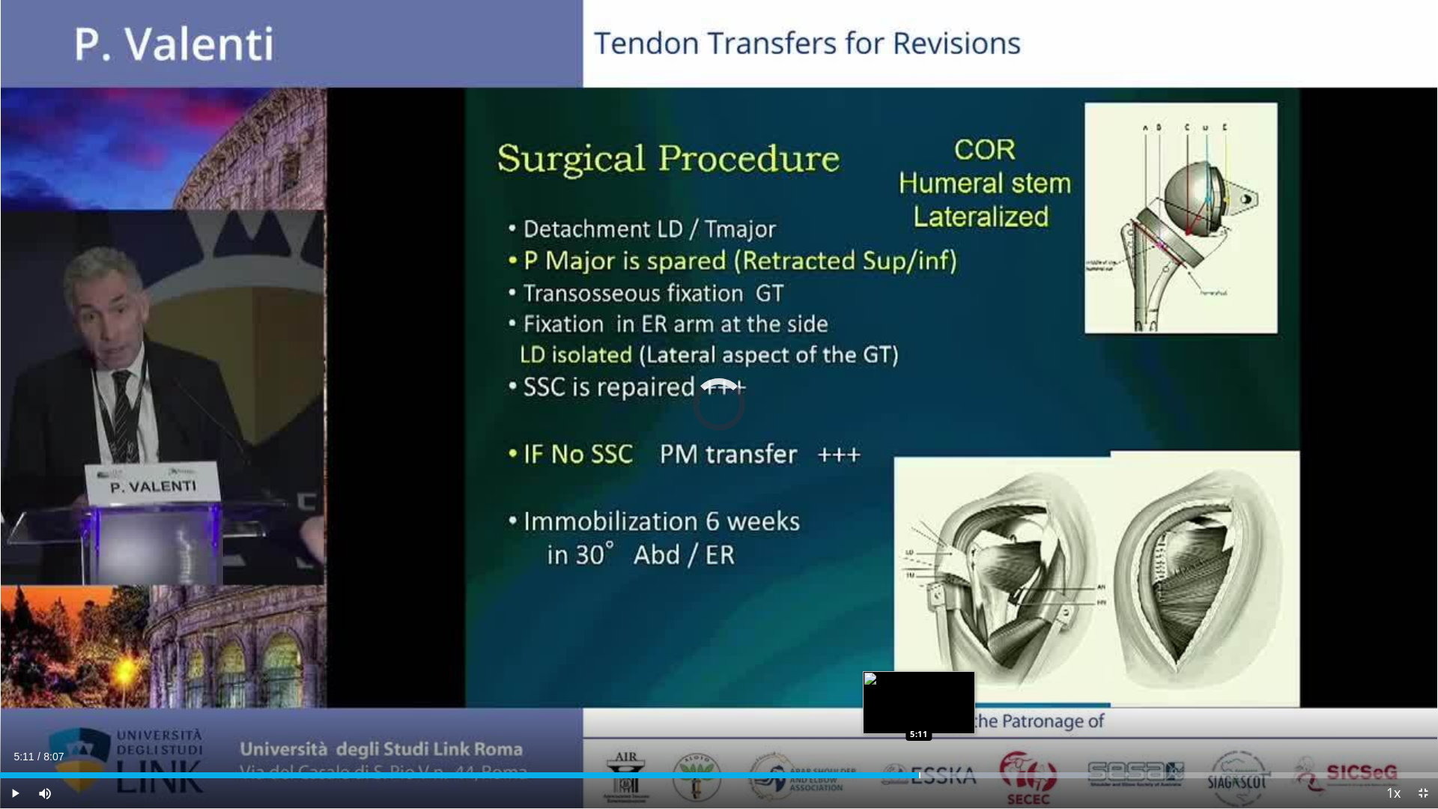
click at [919, 682] on div "Loaded : 75.87% 5:08 5:11" at bounding box center [719, 771] width 1438 height 14
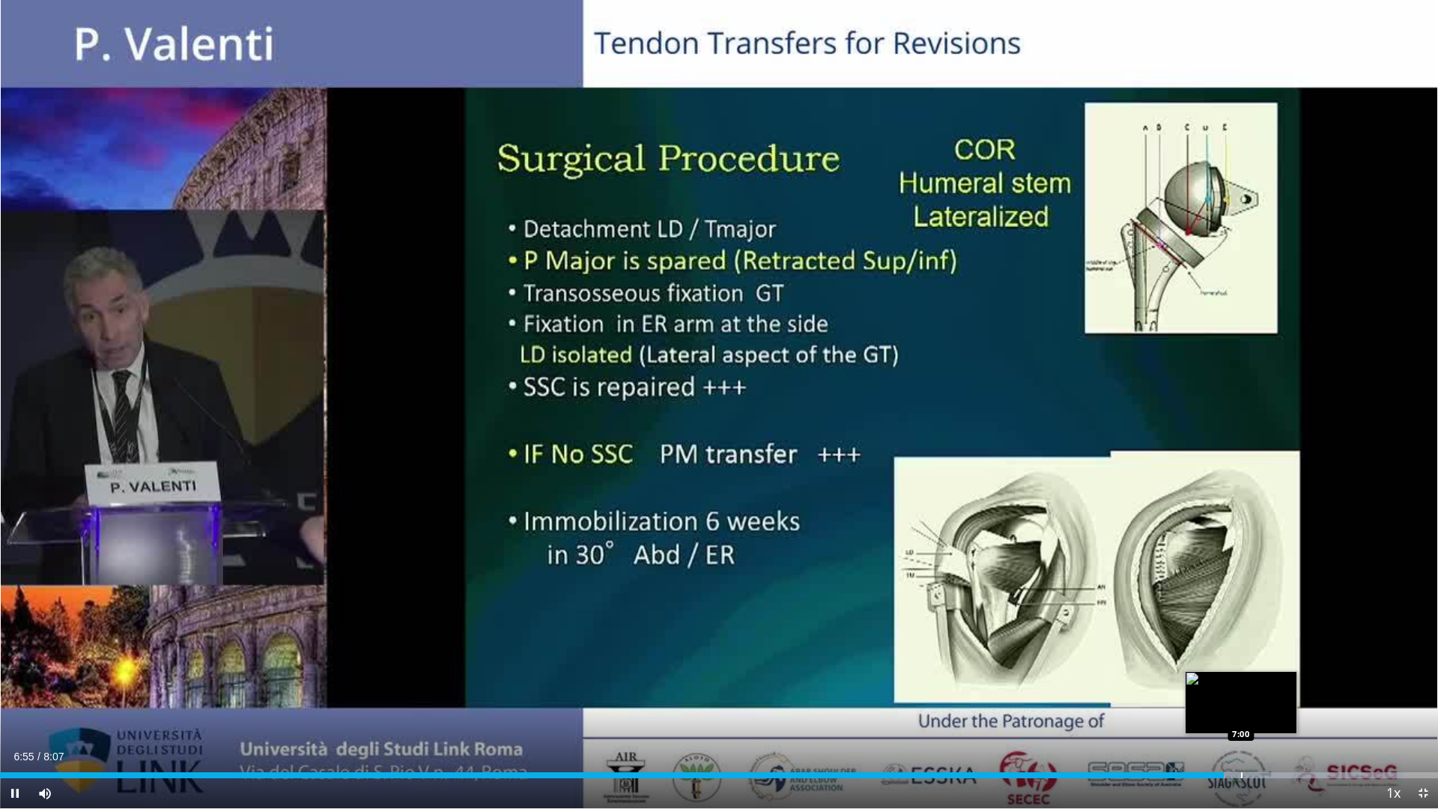
click at [1241, 682] on div "Loaded : 97.62% 6:55 7:00" at bounding box center [719, 771] width 1438 height 14
click at [1321, 682] on div "Progress Bar" at bounding box center [1321, 775] width 1 height 6
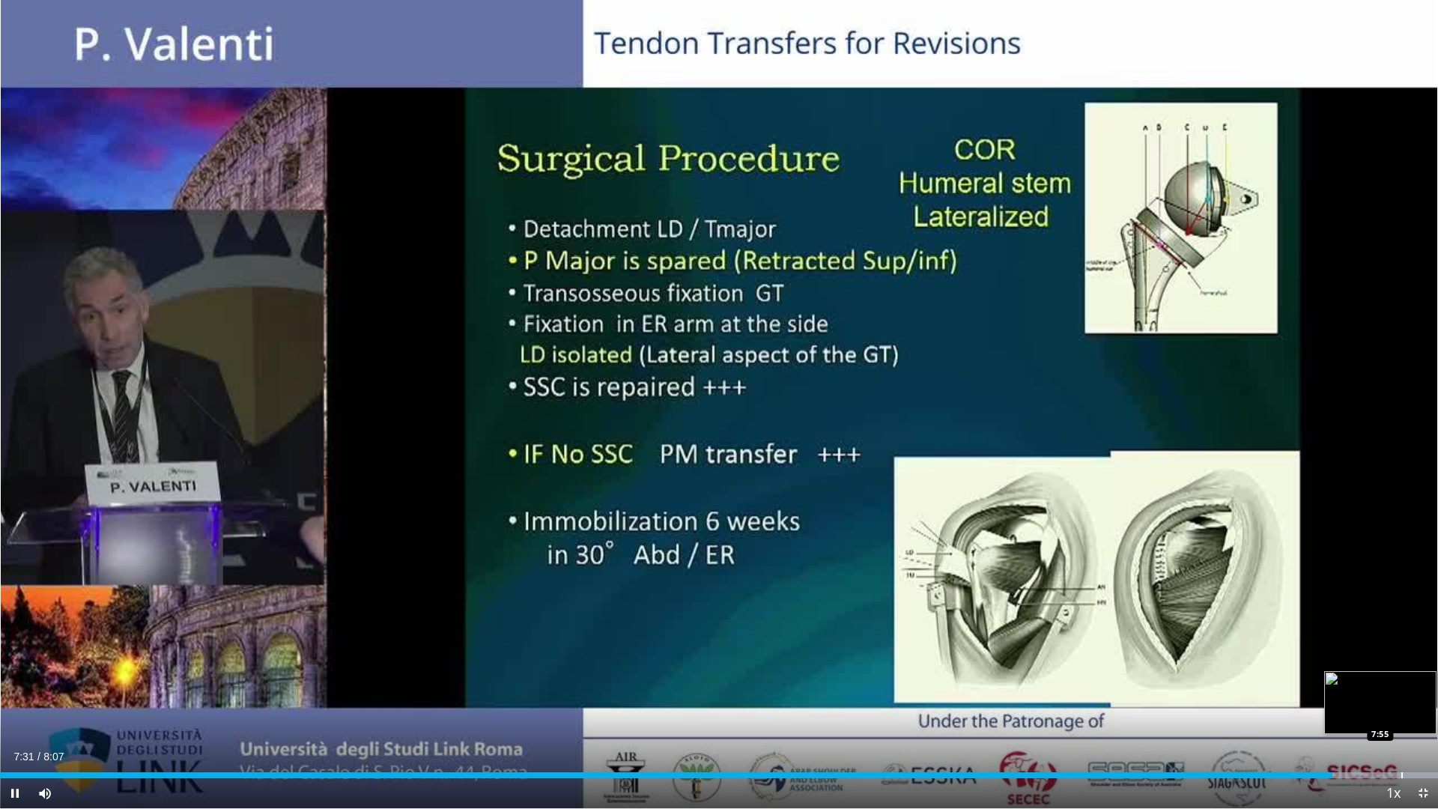
click at [1402, 682] on div "Loaded : 100.00% 7:31 7:55" at bounding box center [719, 771] width 1438 height 14
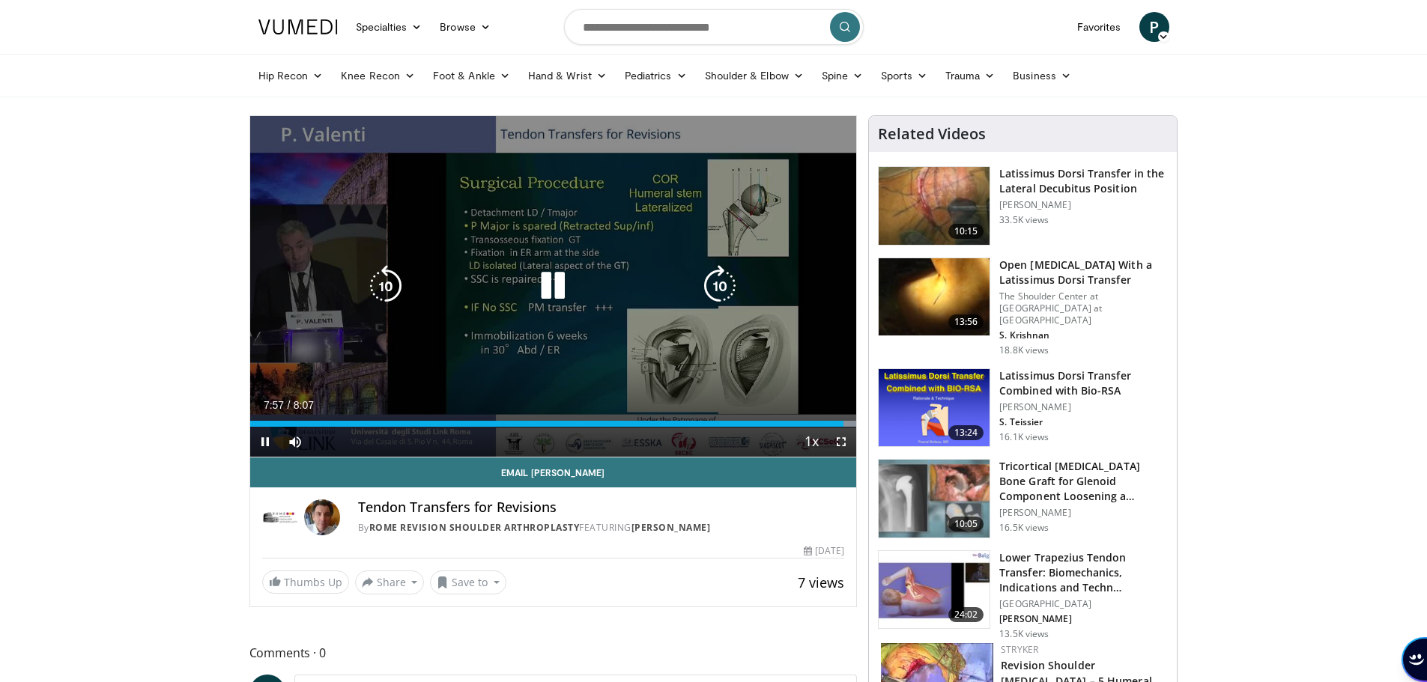
click at [551, 294] on icon "Video Player" at bounding box center [553, 286] width 42 height 42
